Goal: Task Accomplishment & Management: Manage account settings

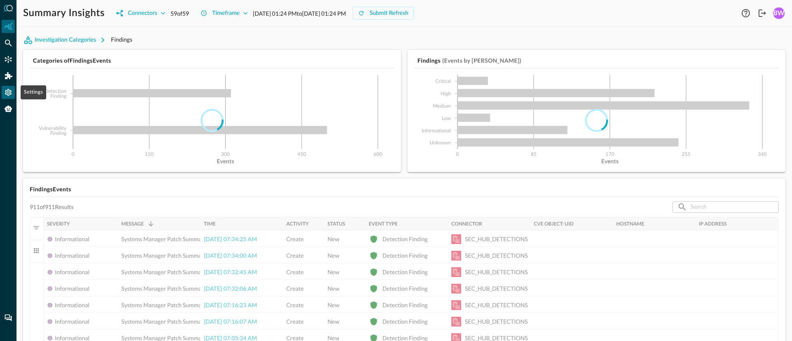
click at [8, 92] on icon "Settings" at bounding box center [8, 92] width 8 height 8
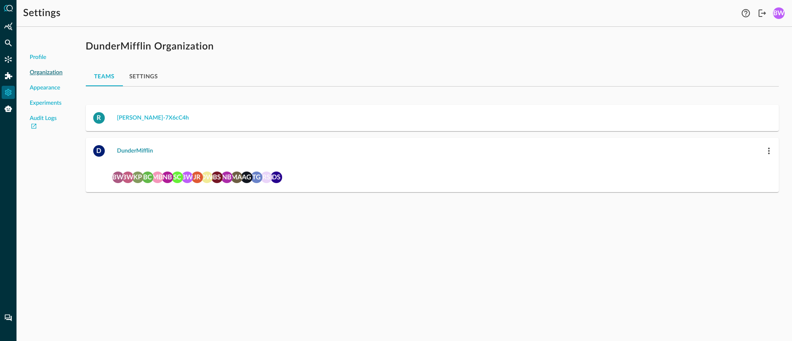
click at [134, 152] on div "DunderMifflin" at bounding box center [135, 151] width 36 height 10
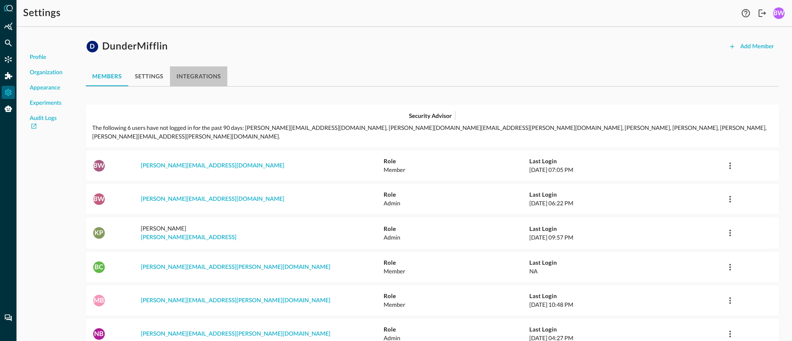
click at [214, 77] on button "integrations" at bounding box center [199, 76] width 58 height 20
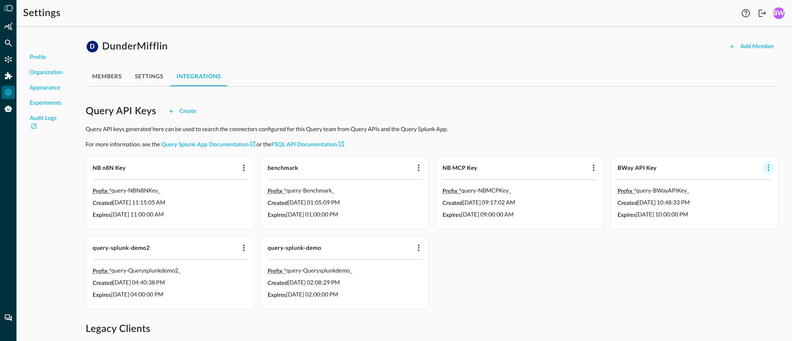
click at [771, 168] on icon "button" at bounding box center [769, 168] width 10 height 10
click at [762, 186] on span "Delete" at bounding box center [770, 185] width 18 height 6
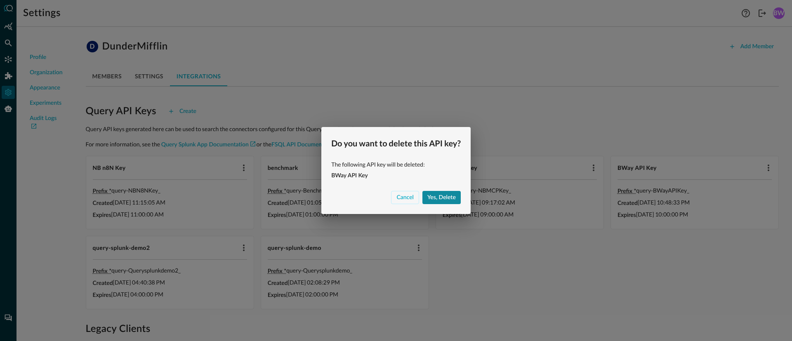
click at [441, 198] on div "Yes, delete" at bounding box center [441, 198] width 28 height 10
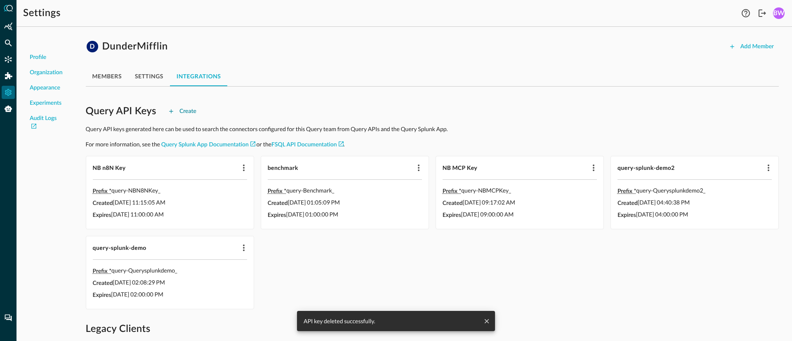
click at [189, 112] on div "Create" at bounding box center [187, 111] width 17 height 10
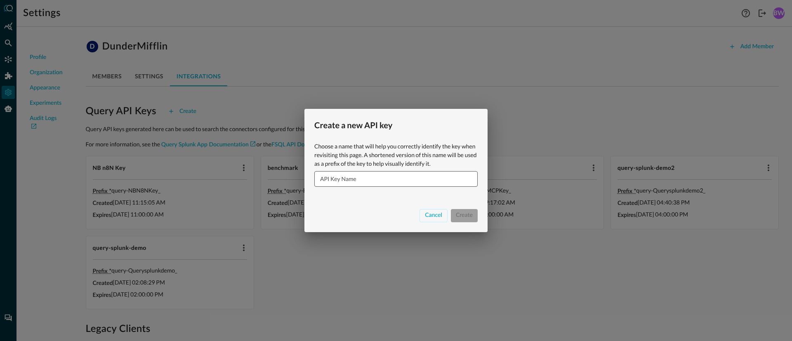
click at [330, 178] on input "API Key Name" at bounding box center [398, 178] width 158 height 15
paste input "BWay API Key"
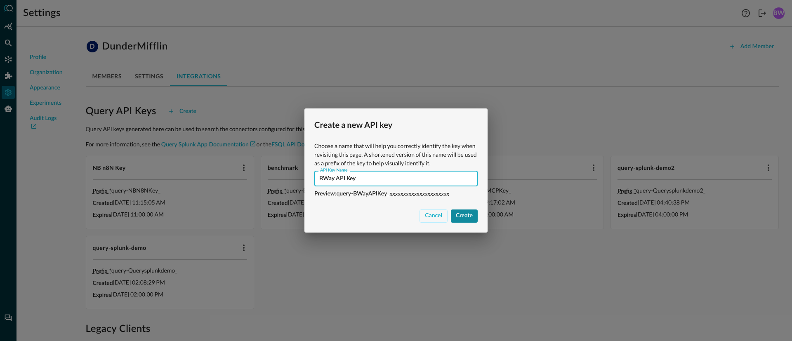
type input "BWay API Key"
click at [467, 214] on div "Create" at bounding box center [464, 216] width 17 height 10
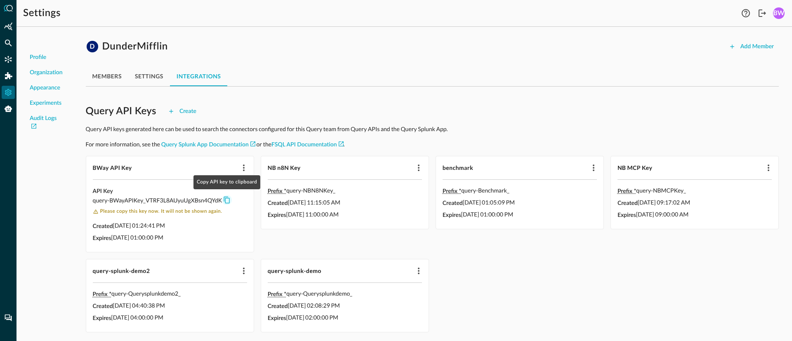
click at [228, 200] on icon "Copy API key to clipboard" at bounding box center [226, 199] width 7 height 7
click at [226, 200] on icon "Copy API key to clipboard" at bounding box center [226, 199] width 7 height 7
click at [227, 198] on icon "Copy API key to clipboard" at bounding box center [226, 199] width 7 height 7
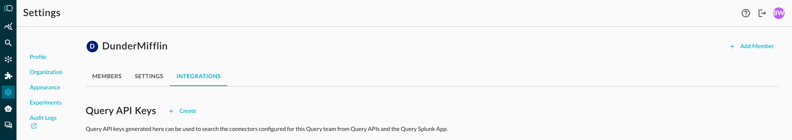
click at [187, 14] on div "Settings" at bounding box center [381, 13] width 716 height 13
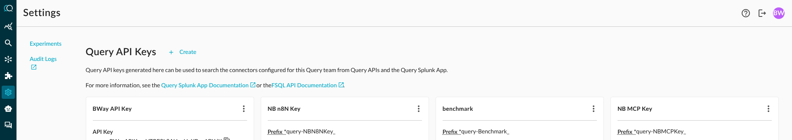
scroll to position [63, 0]
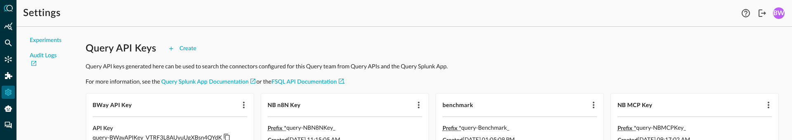
click at [223, 67] on p "Query API keys generated here can be used to search the connectors configured f…" at bounding box center [432, 66] width 693 height 9
click at [221, 68] on p "Query API keys generated here can be used to search the connectors configured f…" at bounding box center [432, 66] width 693 height 9
click at [577, 13] on div "Settings" at bounding box center [381, 13] width 716 height 13
click at [764, 14] on icon "Logout" at bounding box center [762, 13] width 10 height 10
